Goal: Find specific page/section: Find specific page/section

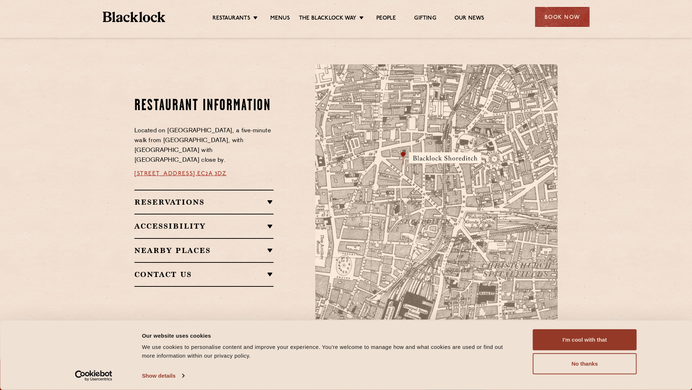
scroll to position [254, 0]
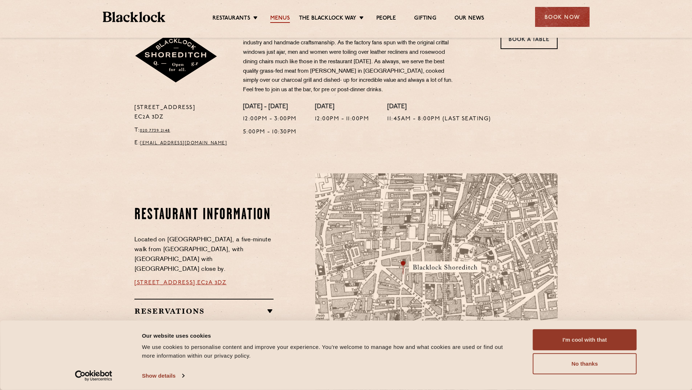
click at [280, 17] on link "Menus" at bounding box center [280, 19] width 20 height 8
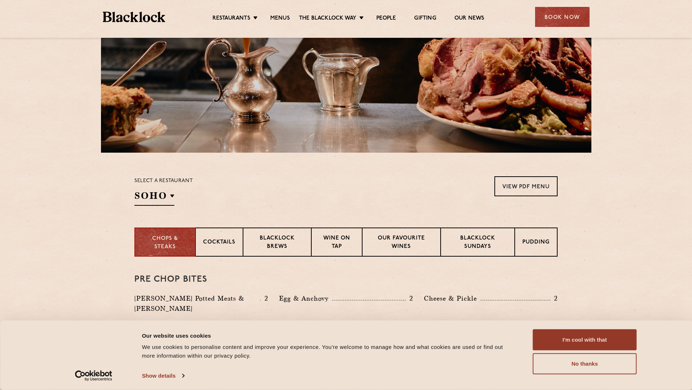
scroll to position [145, 0]
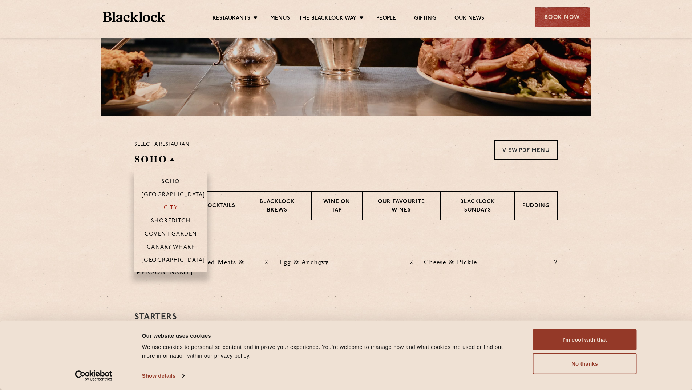
click at [174, 206] on p "City" at bounding box center [171, 208] width 14 height 7
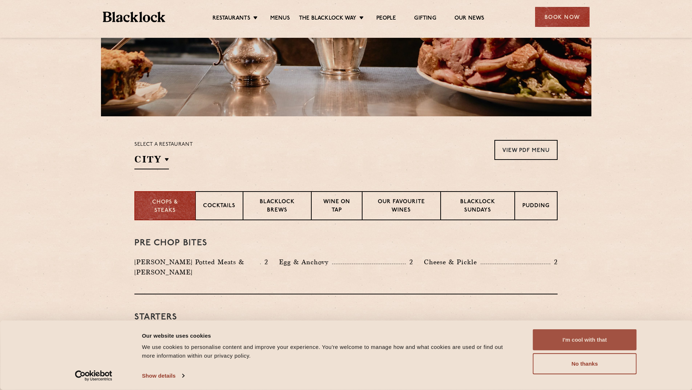
click at [592, 340] on button "I'm cool with that" at bounding box center [585, 339] width 104 height 21
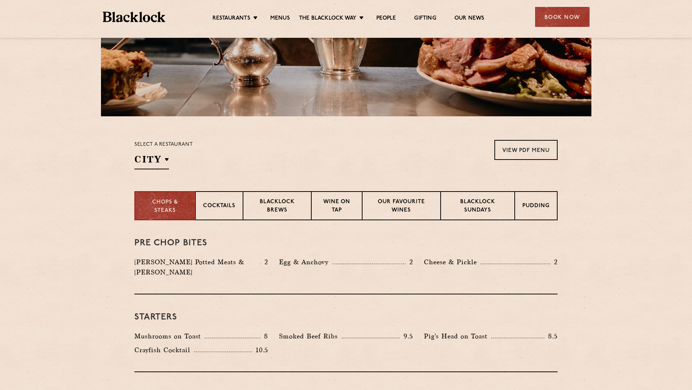
scroll to position [0, 0]
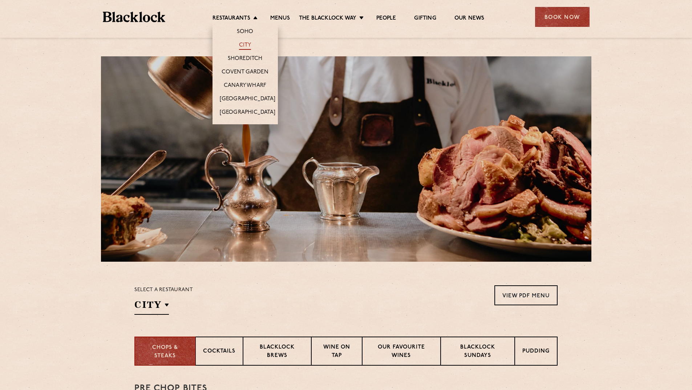
click at [245, 44] on link "City" at bounding box center [245, 46] width 12 height 8
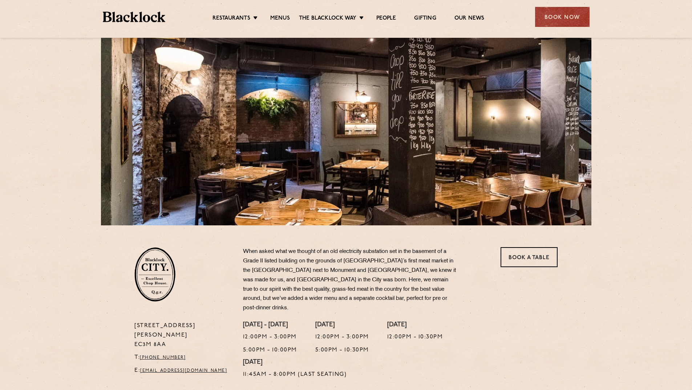
scroll to position [73, 0]
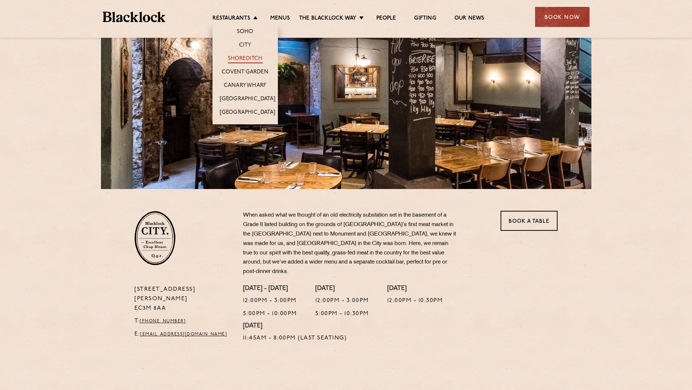
click at [245, 57] on link "Shoreditch" at bounding box center [245, 59] width 35 height 8
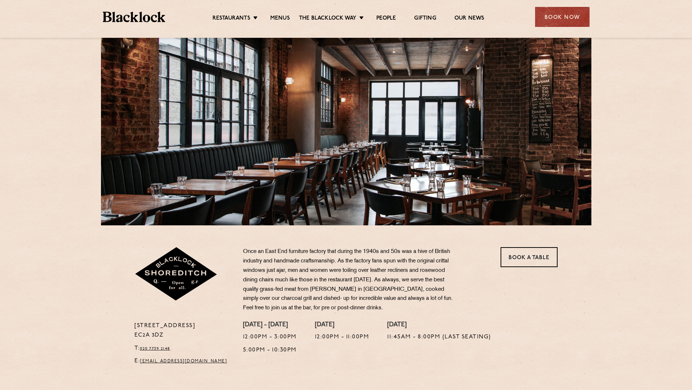
scroll to position [109, 0]
